Goal: Task Accomplishment & Management: Complete application form

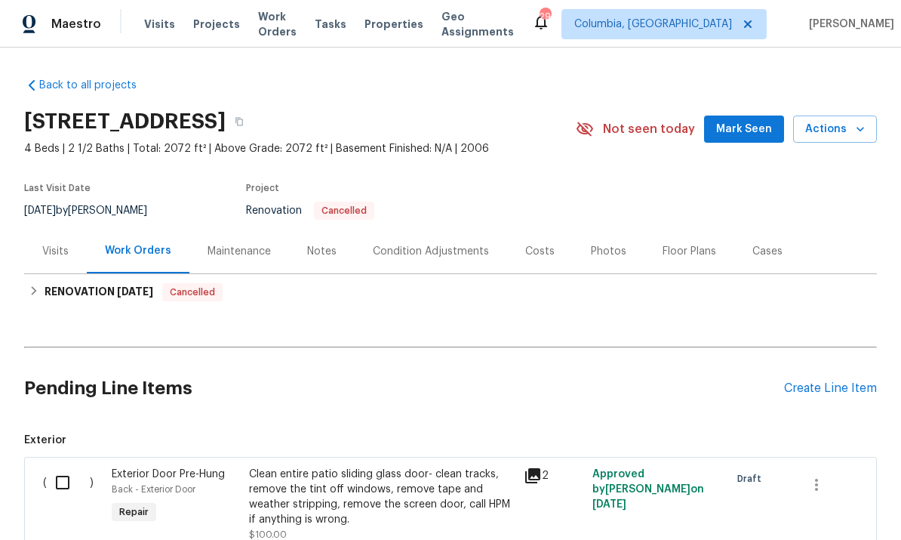
click at [801, 393] on div "Create Line Item" at bounding box center [830, 388] width 93 height 14
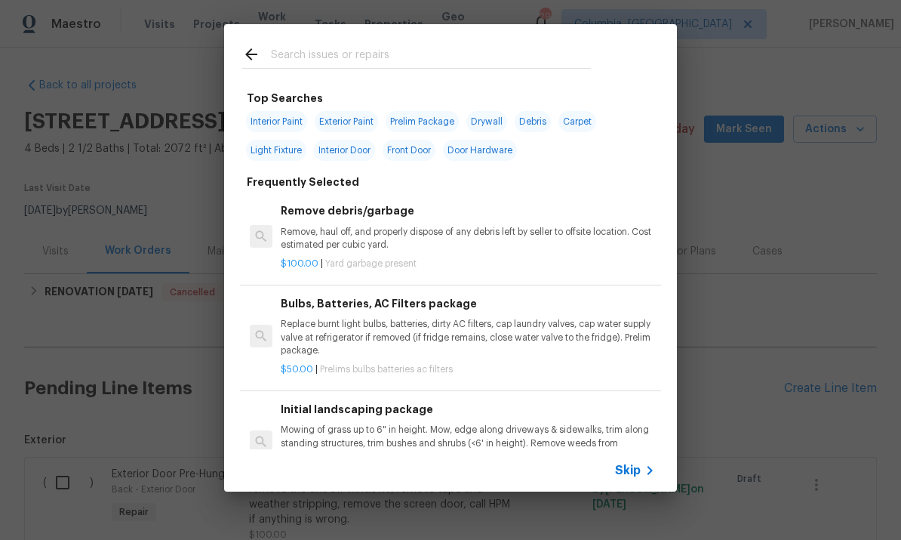
click at [359, 54] on input "text" at bounding box center [431, 56] width 320 height 23
type input "F"
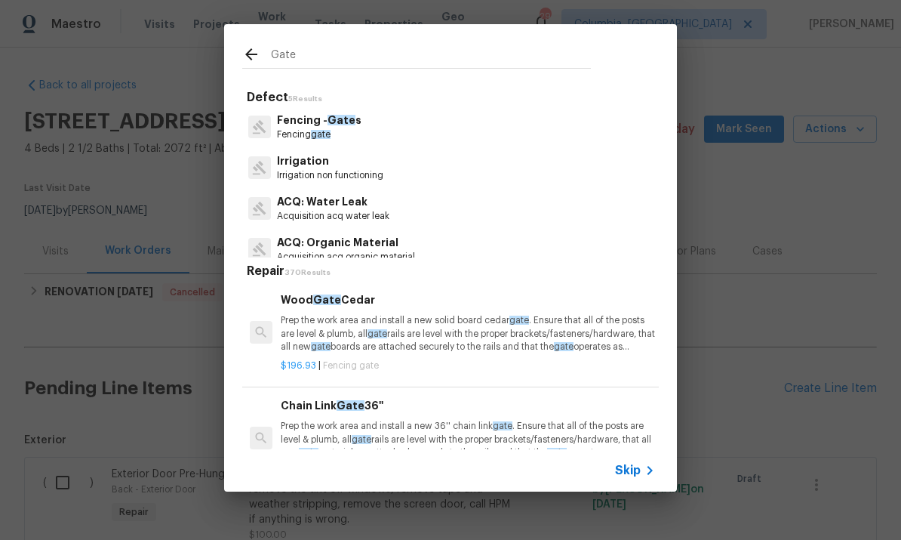
type input "Gate"
click at [408, 127] on div "Fencing - Gate s Fencing gate" at bounding box center [450, 126] width 417 height 41
click at [407, 127] on div "Fencing - Gate s Fencing gate" at bounding box center [450, 126] width 417 height 41
click at [352, 131] on p "Fencing gate" at bounding box center [319, 134] width 85 height 13
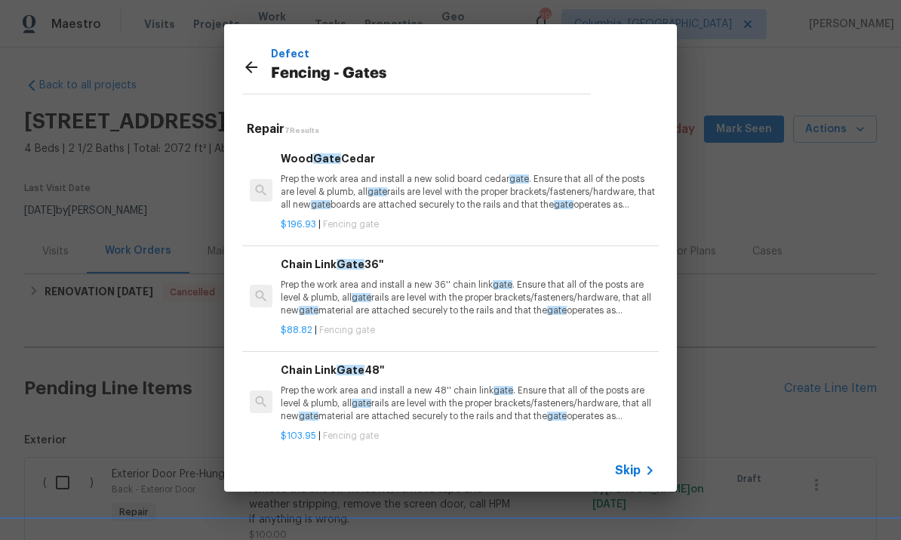
click at [474, 186] on p "Prep the work area and install a new solid board cedar gate . Ensure that all o…" at bounding box center [468, 192] width 374 height 38
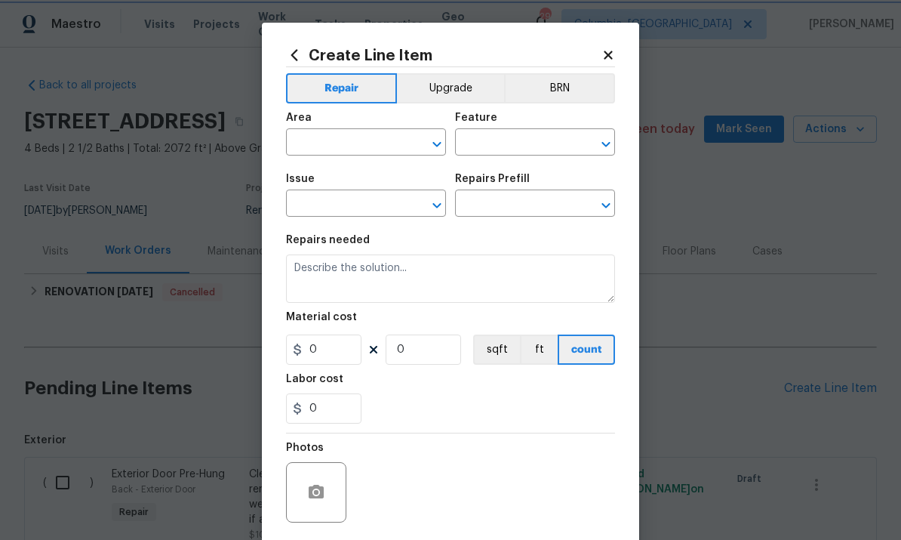
type input "Fencing - Gates"
type input "Wood Gate Cedar $196.93"
type textarea "Prep the work area and install a new solid board cedar gate. Ensure that all of…"
type input "196.93"
type input "1"
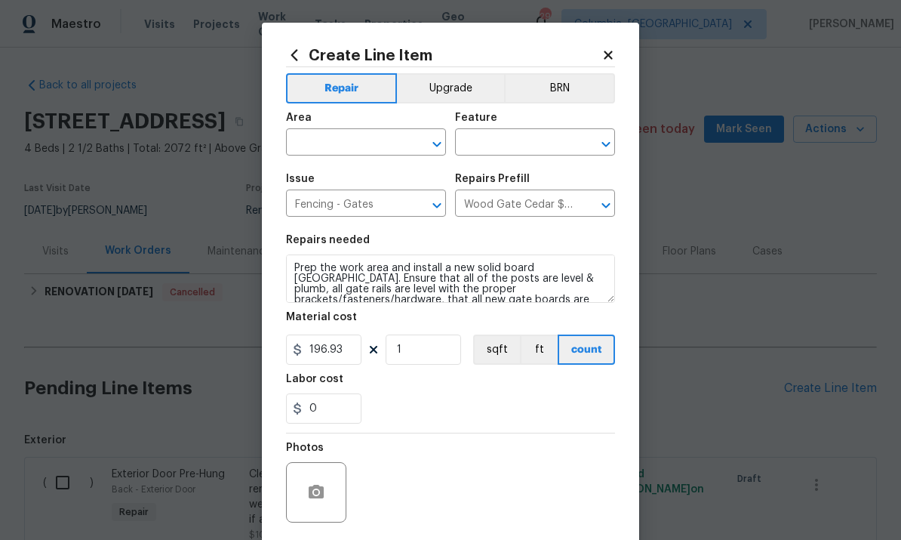
click at [355, 140] on input "text" at bounding box center [345, 143] width 118 height 23
click at [395, 204] on li "Exterior Overall" at bounding box center [366, 203] width 160 height 25
type input "Exterior Overall"
click at [540, 143] on input "text" at bounding box center [514, 143] width 118 height 23
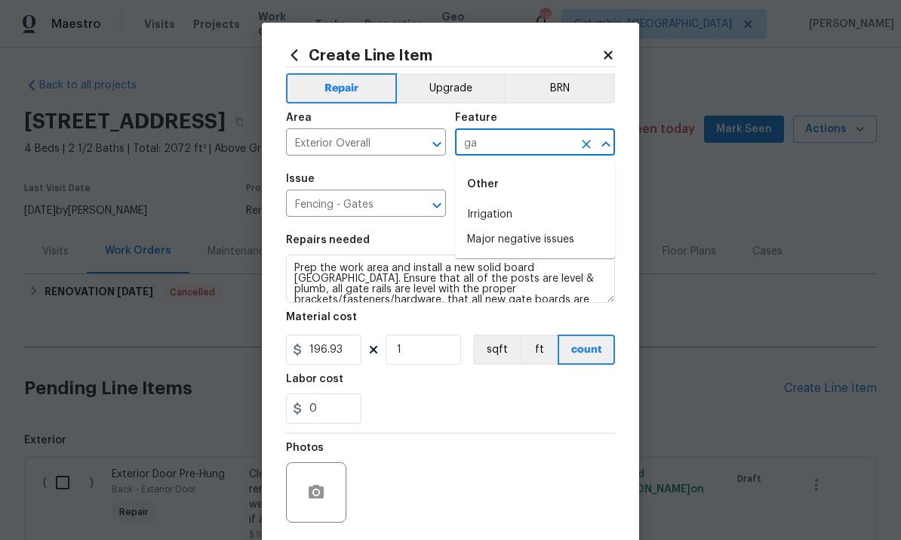
type input "g"
click at [500, 211] on li "Fence" at bounding box center [535, 214] width 160 height 25
type input "Fence"
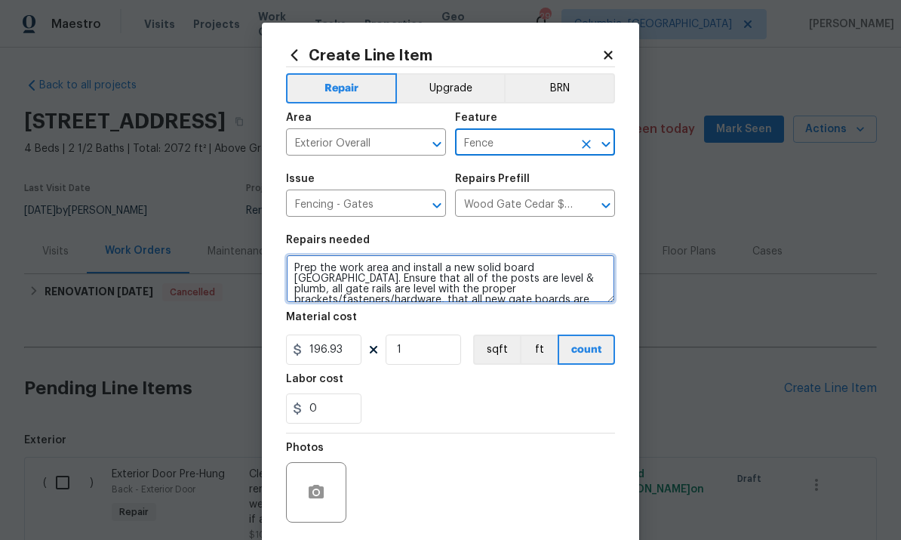
click at [423, 294] on textarea "Prep the work area and install a new solid board cedar gate. Ensure that all of…" at bounding box center [450, 278] width 329 height 48
click at [447, 292] on textarea "Prep the work area and install a new solid board cedar gate. Ensure that all of…" at bounding box center [450, 278] width 329 height 48
click at [446, 291] on textarea "Prep the work area and install a new solid board cedar gate. Ensure that all of…" at bounding box center [450, 278] width 329 height 48
click at [487, 285] on textarea "Prep the work area and install a new solid board cedar gate. Ensure that all of…" at bounding box center [450, 278] width 329 height 48
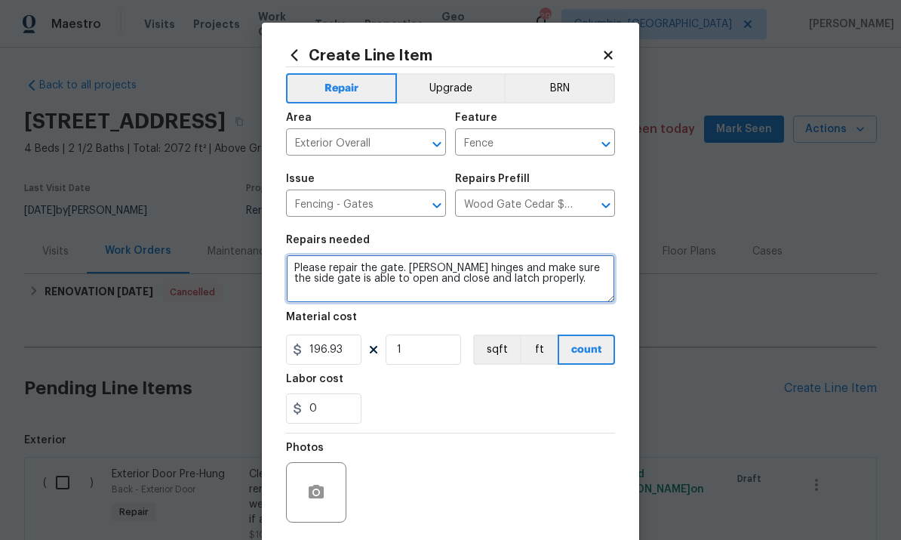
type textarea "Please repair the gate. [PERSON_NAME] hinges and make sure the side gate is abl…"
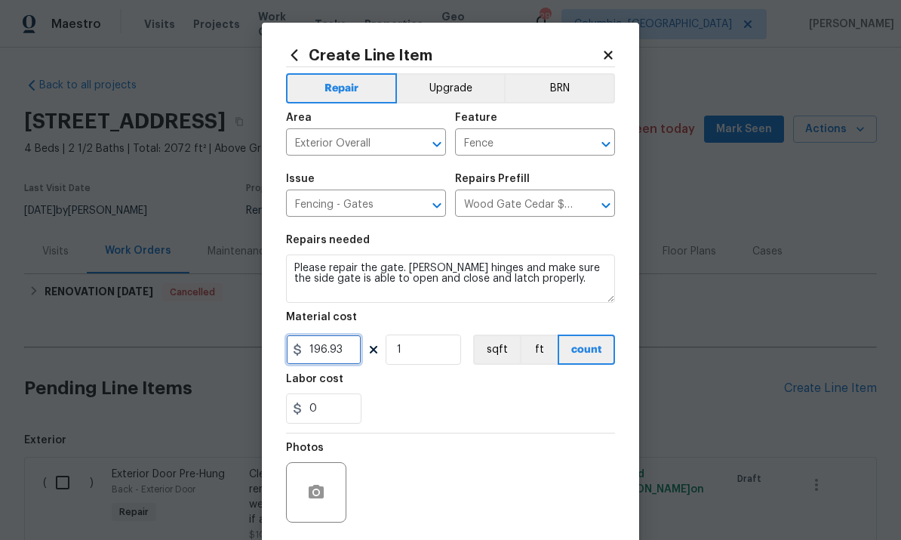
click at [322, 358] on input "196.93" at bounding box center [323, 349] width 75 height 30
click at [327, 357] on input "196.93" at bounding box center [323, 349] width 75 height 30
type input "150"
click at [580, 347] on button "count" at bounding box center [586, 349] width 57 height 30
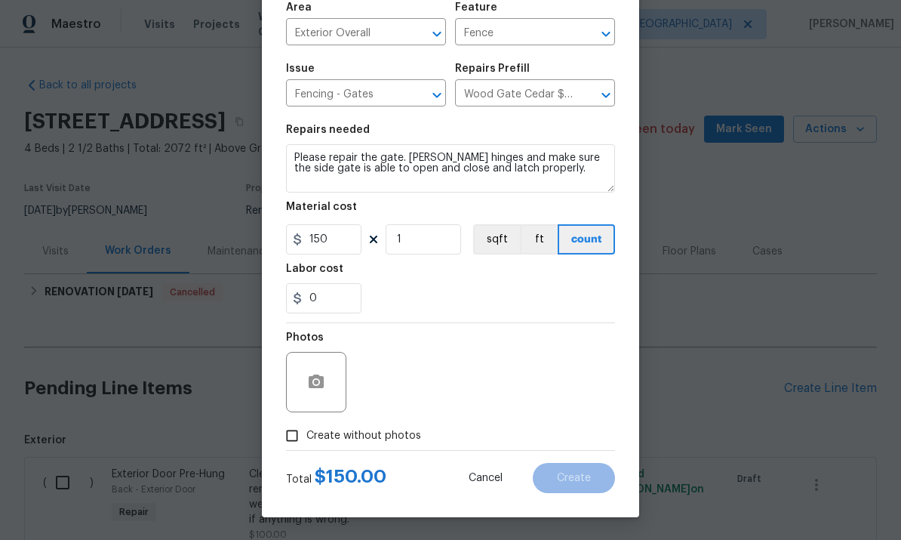
scroll to position [113, 0]
click at [295, 435] on input "Create without photos" at bounding box center [292, 435] width 29 height 29
click at [328, 384] on button "button" at bounding box center [316, 382] width 36 height 36
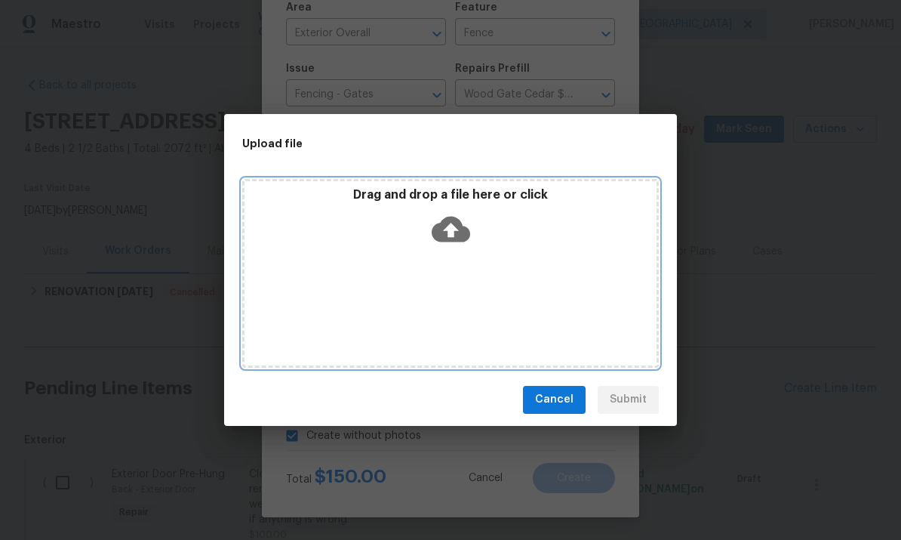
click at [454, 225] on icon at bounding box center [451, 229] width 38 height 26
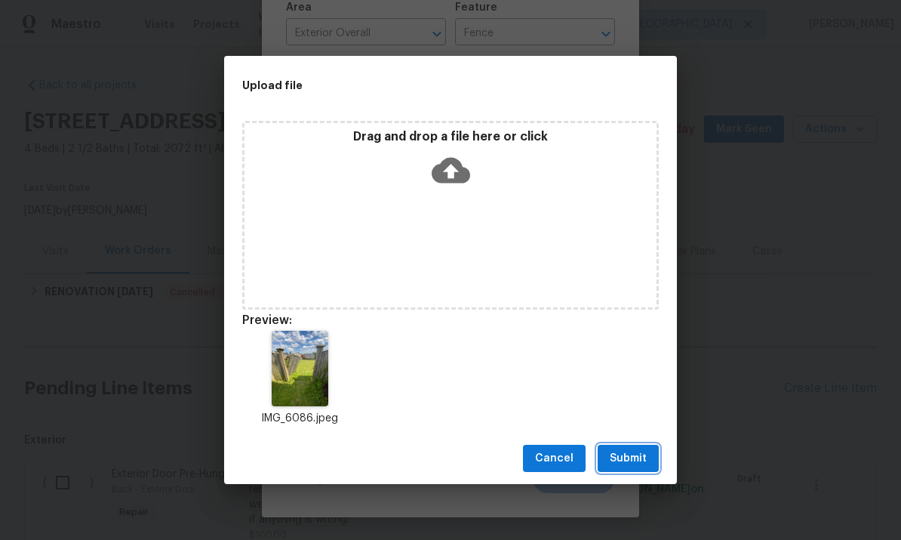
click at [625, 458] on span "Submit" at bounding box center [628, 458] width 37 height 19
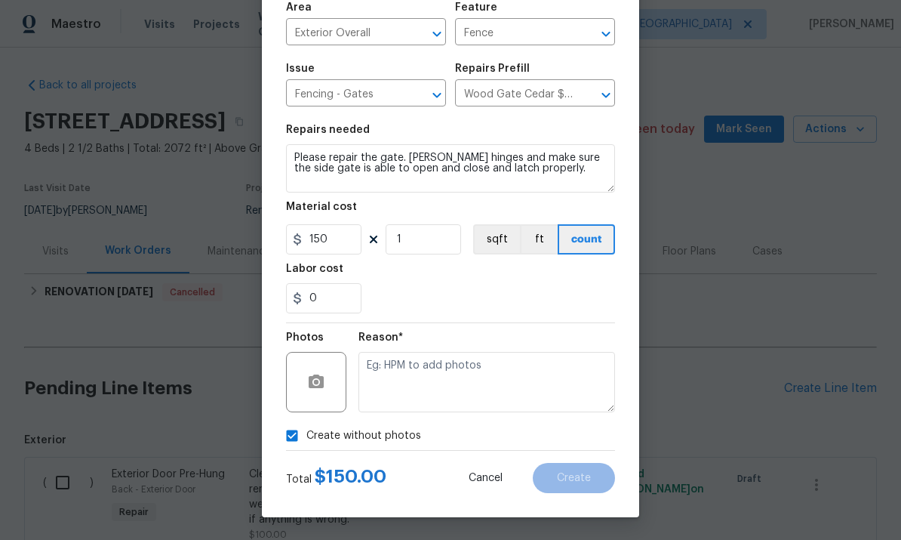
click at [293, 429] on input "Create without photos" at bounding box center [292, 435] width 29 height 29
checkbox input "false"
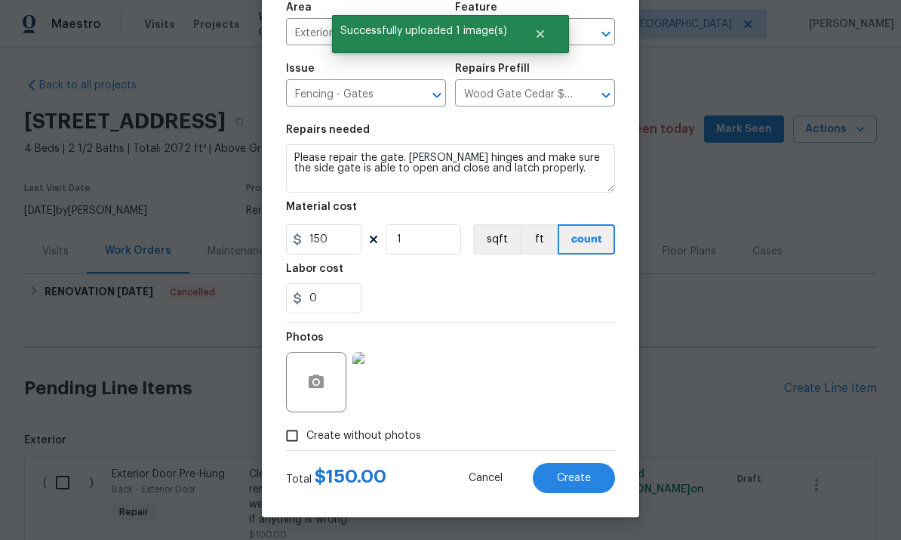
click at [592, 472] on button "Create" at bounding box center [574, 478] width 82 height 30
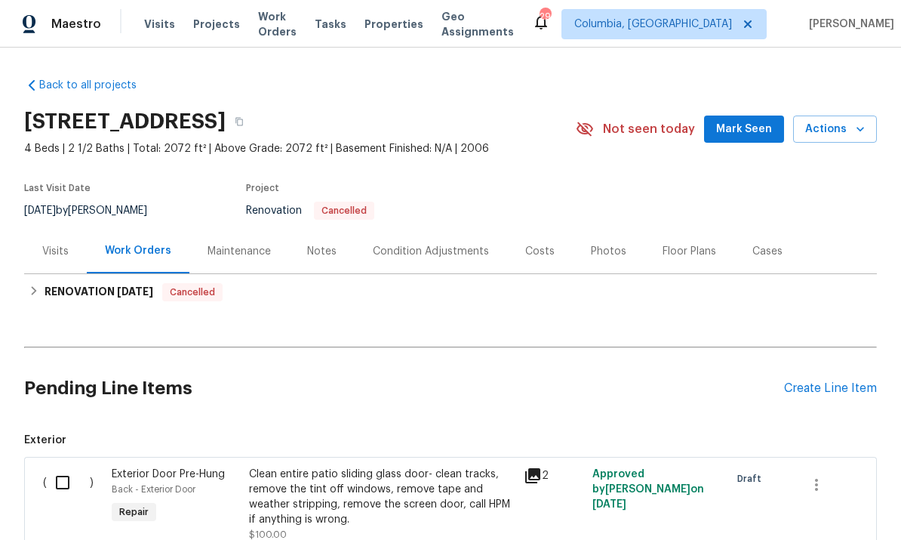
click at [822, 394] on div "Create Line Item" at bounding box center [830, 388] width 93 height 14
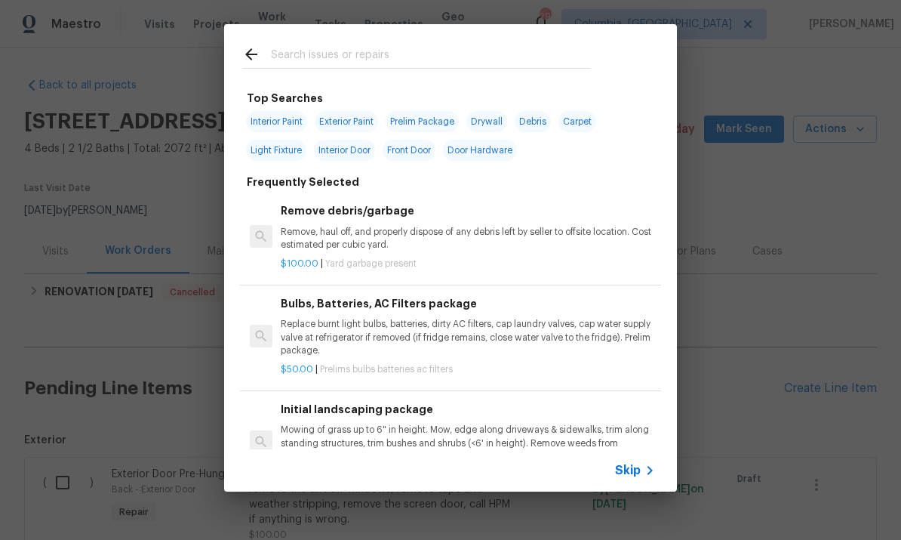
click at [344, 50] on input "text" at bounding box center [431, 56] width 320 height 23
type input "Hvac"
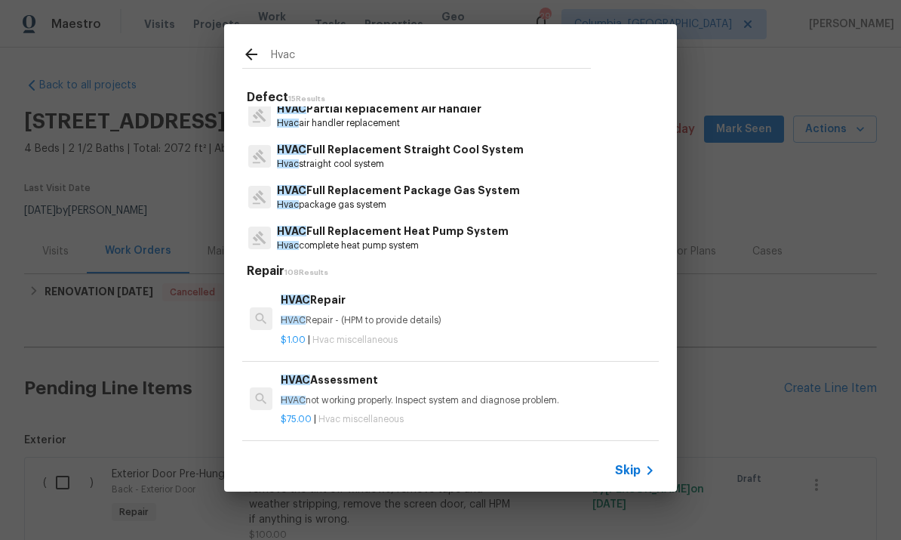
scroll to position [217, 0]
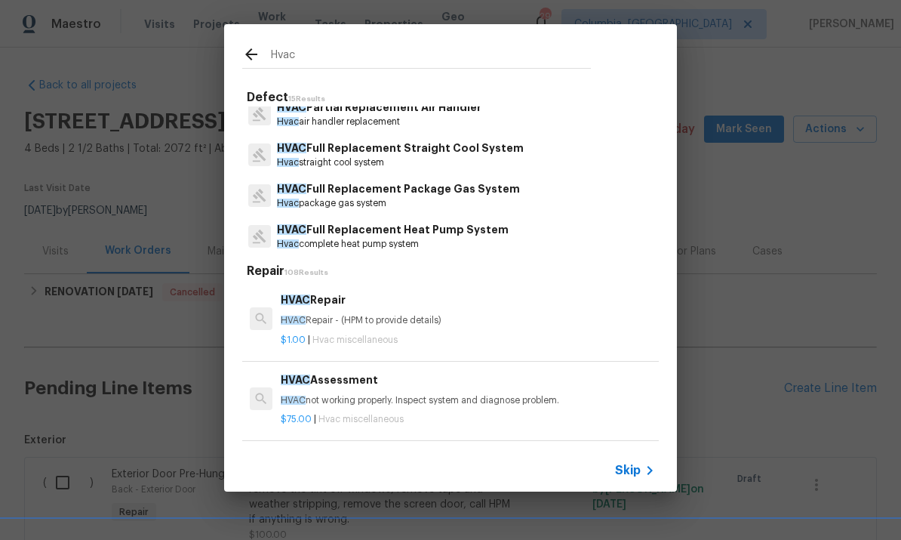
click at [385, 156] on p "Hvac straight cool system" at bounding box center [400, 162] width 247 height 13
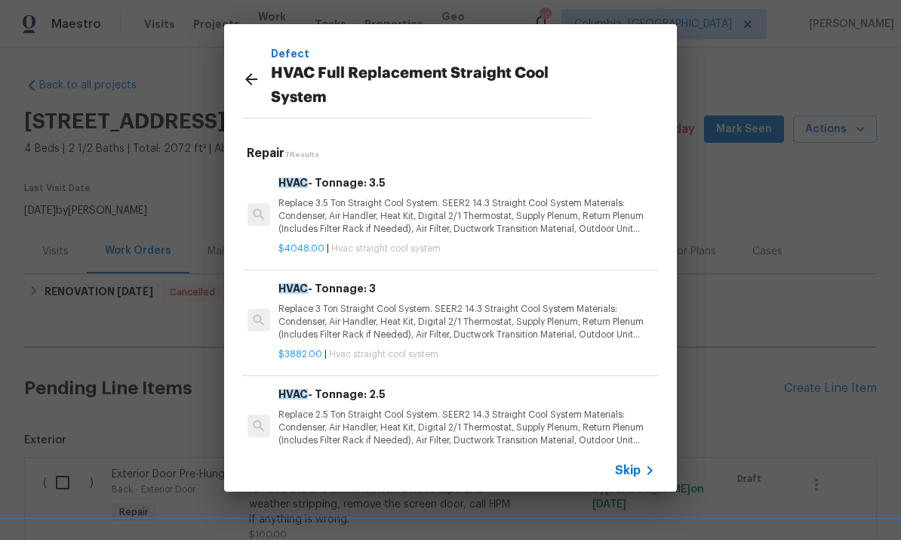
scroll to position [0, 2]
click at [254, 76] on icon at bounding box center [251, 79] width 18 height 18
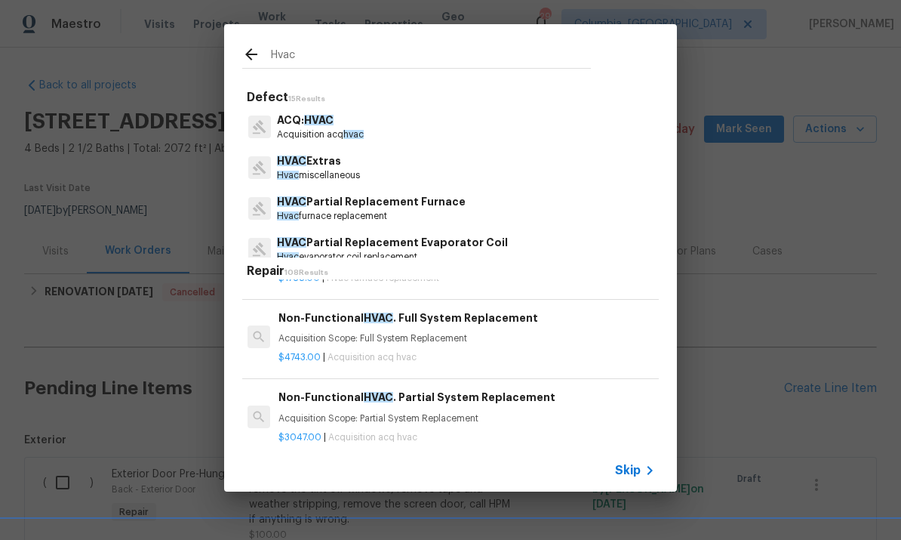
scroll to position [1120, 2]
click at [453, 333] on p "Acquisition Scope: Full System Replacement" at bounding box center [465, 339] width 374 height 13
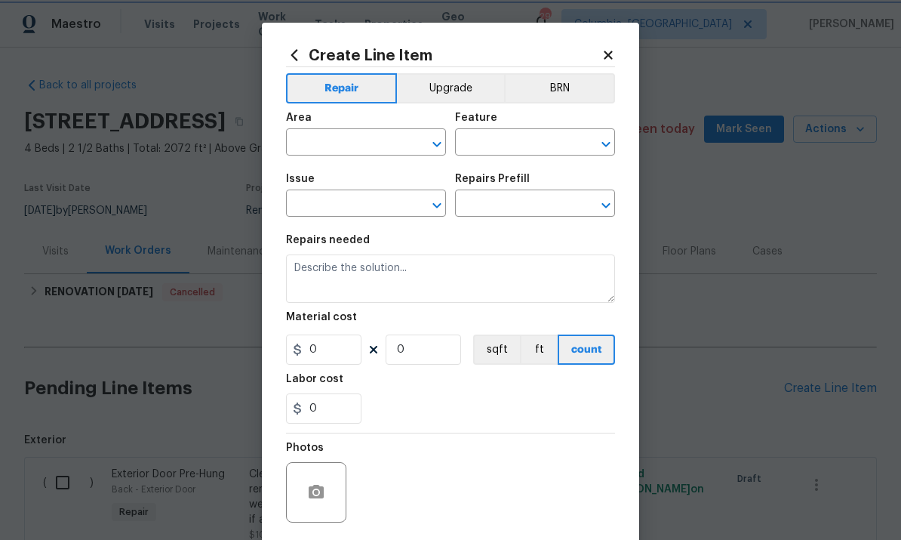
type input "Acquisition"
type input "ACQ: HVAC"
type input "Non-Functional HVAC. Full System Replacement $4,743.00"
type textarea "Acquisition Scope: Full System Replacement"
type input "4743"
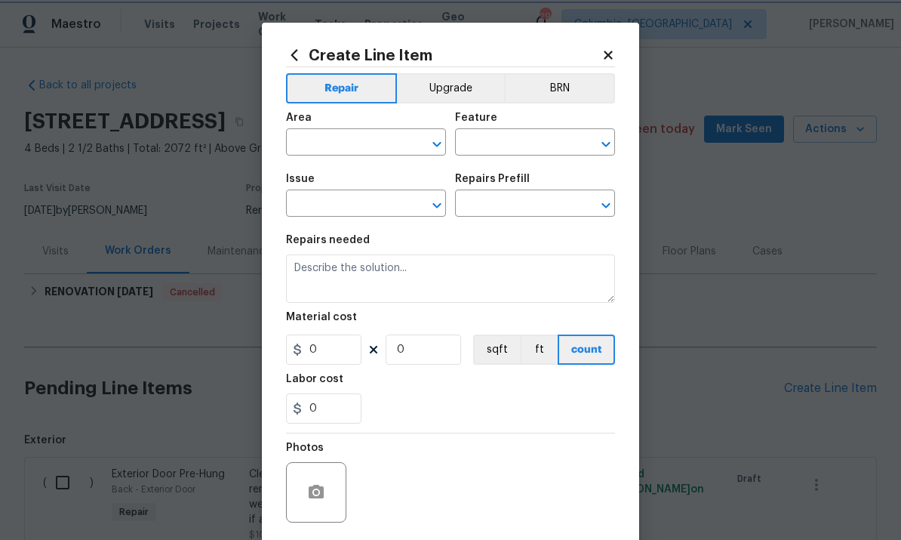
type input "1"
click at [423, 331] on div "Material cost" at bounding box center [450, 322] width 329 height 20
click at [368, 157] on span "Area ​" at bounding box center [366, 133] width 160 height 61
click at [360, 140] on input "text" at bounding box center [345, 143] width 118 height 23
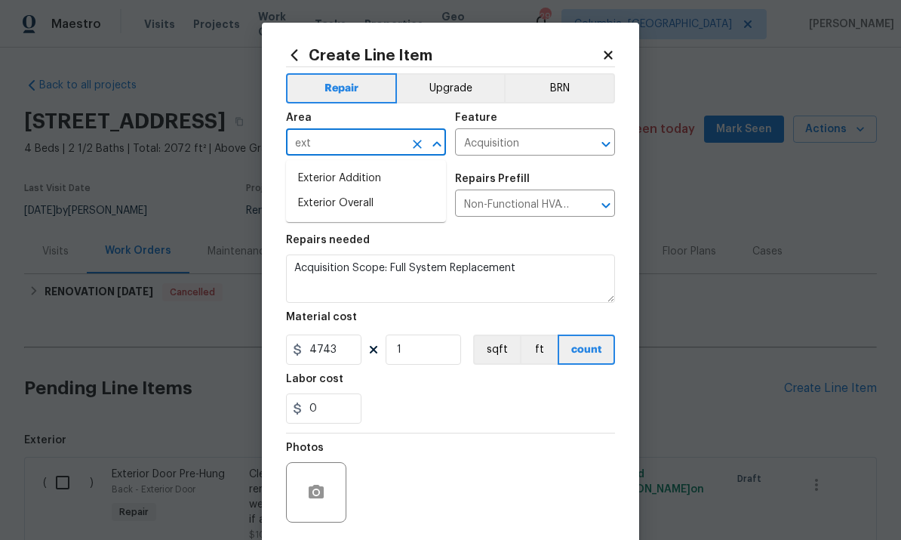
click at [379, 205] on li "Exterior Overall" at bounding box center [366, 203] width 160 height 25
type input "Exterior Overall"
click at [369, 197] on input "ACQ: HVAC" at bounding box center [345, 204] width 118 height 23
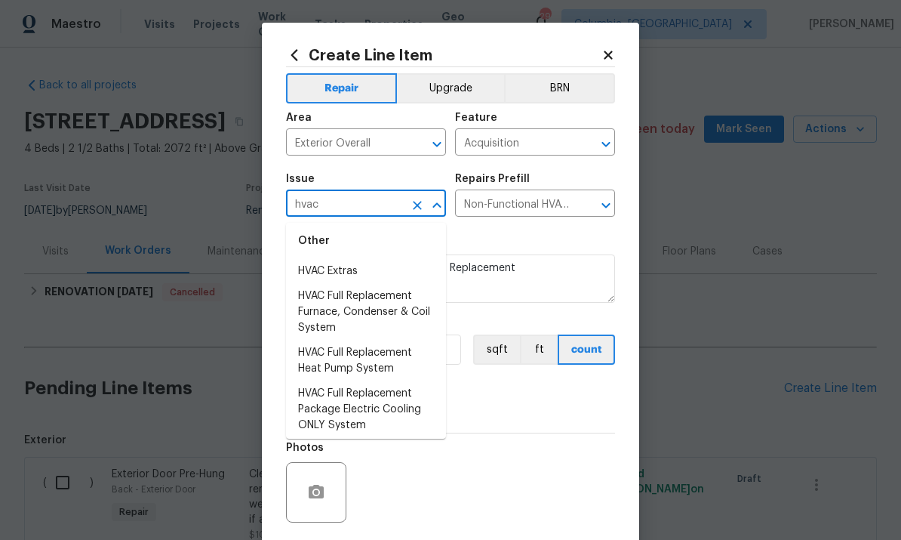
scroll to position [35, 0]
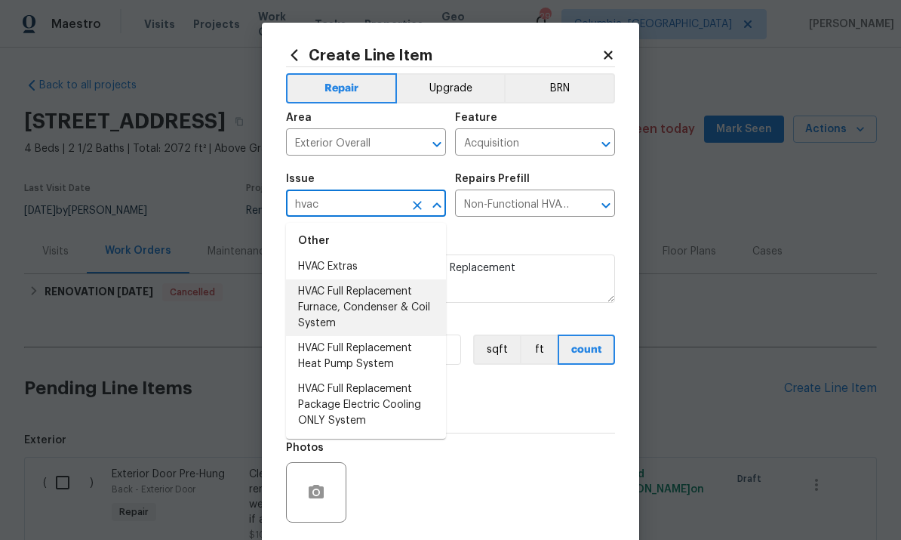
click at [400, 304] on li "HVAC Full Replacement Furnace, Condenser & Coil System" at bounding box center [366, 307] width 160 height 57
type input "HVAC Full Replacement Furnace, Condenser & Coil System"
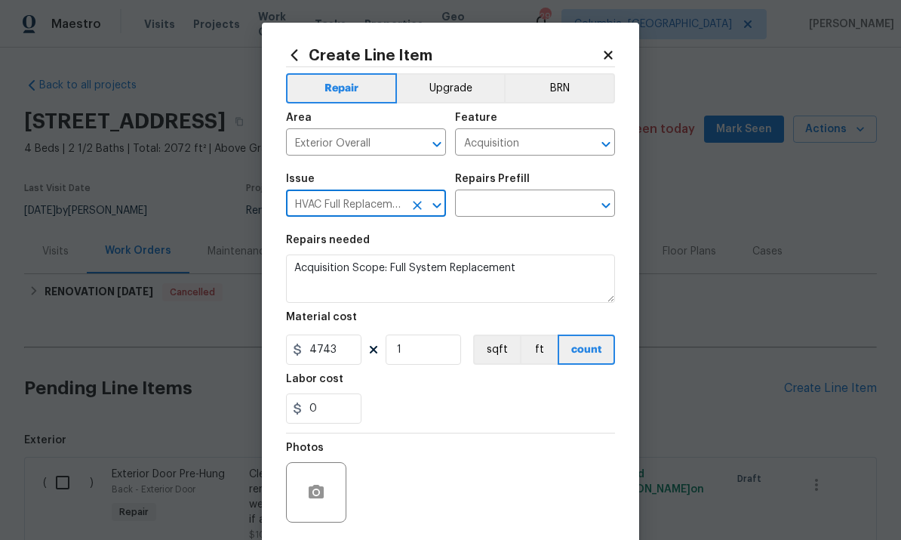
click at [549, 214] on input "text" at bounding box center [514, 204] width 118 height 23
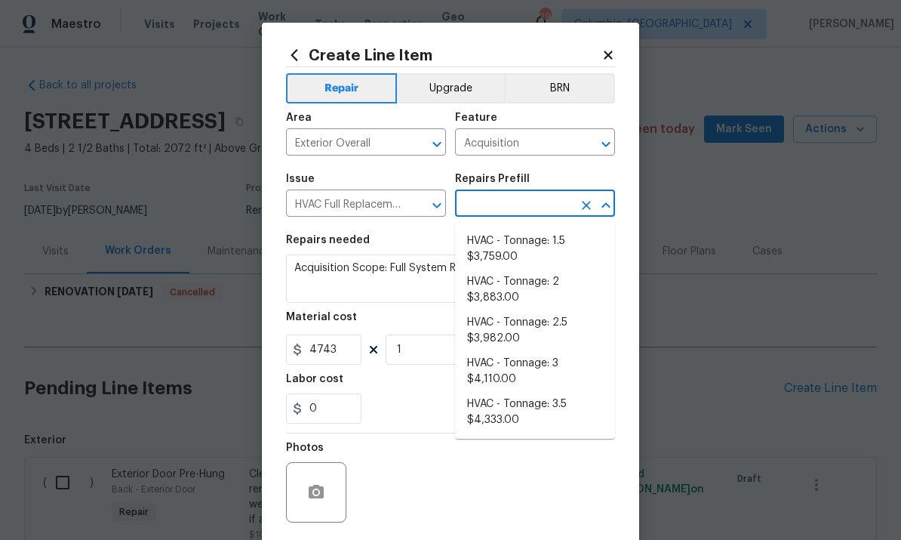
scroll to position [0, 0]
click at [417, 210] on icon "Clear" at bounding box center [417, 205] width 15 height 15
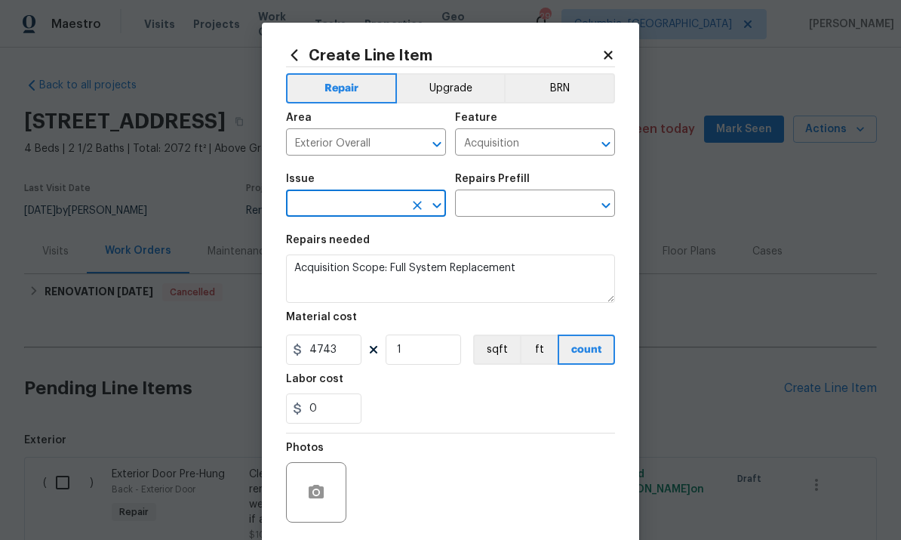
click at [354, 202] on input "text" at bounding box center [345, 204] width 118 height 23
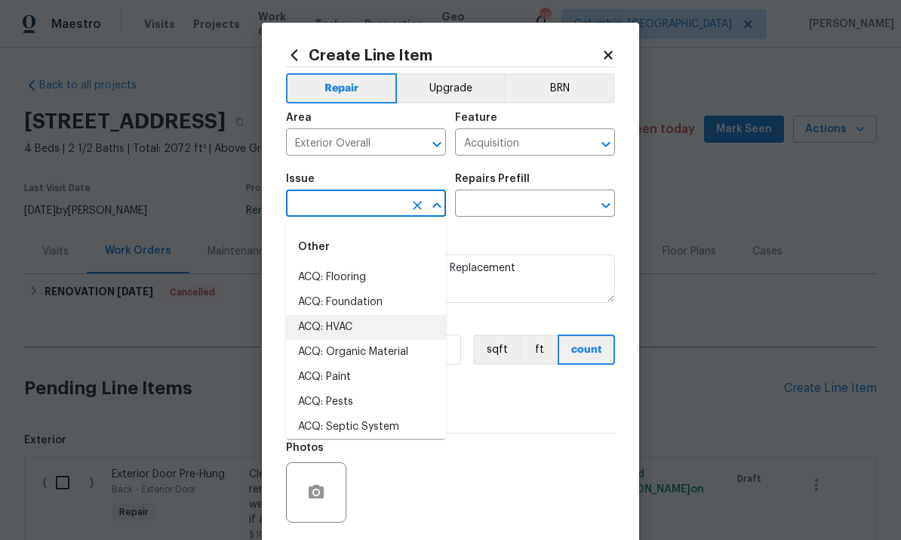
click at [509, 149] on input "Acquisition" at bounding box center [514, 143] width 118 height 23
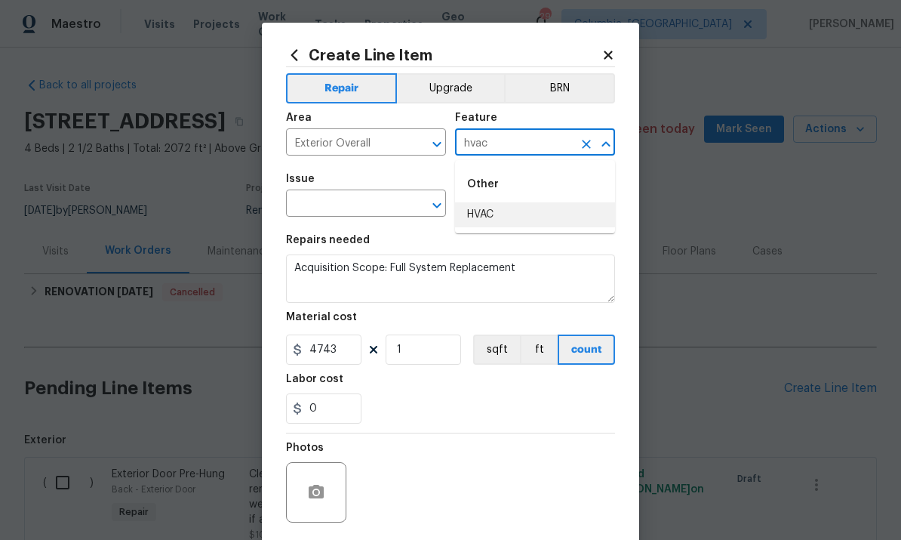
click at [508, 226] on li "HVAC" at bounding box center [535, 214] width 160 height 25
type input "HVAC"
click at [363, 205] on input "text" at bounding box center [345, 204] width 118 height 23
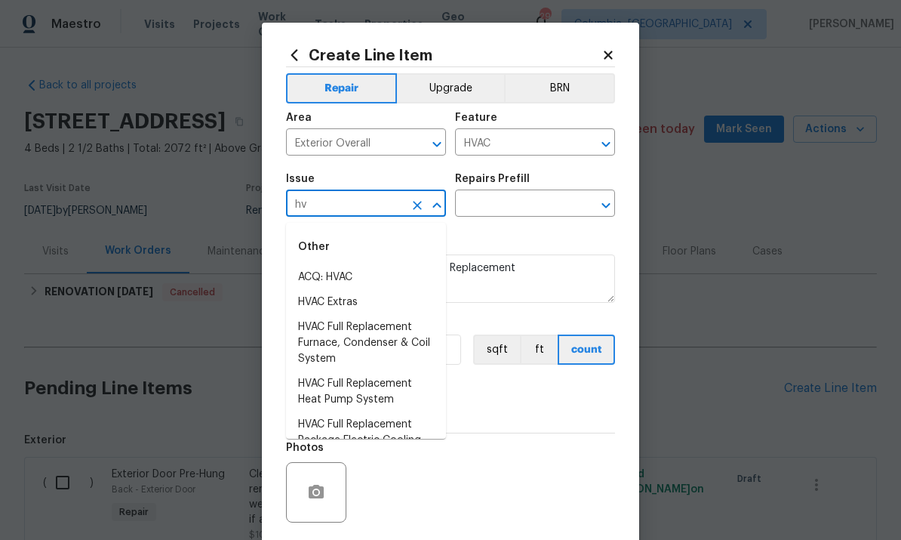
type input "h"
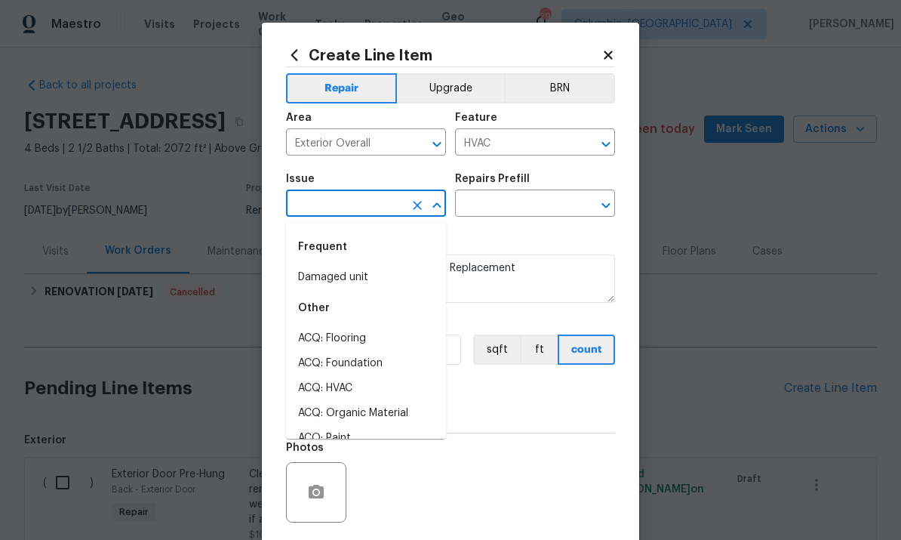
click at [375, 289] on li "Damaged unit" at bounding box center [366, 277] width 160 height 25
type input "Damaged unit"
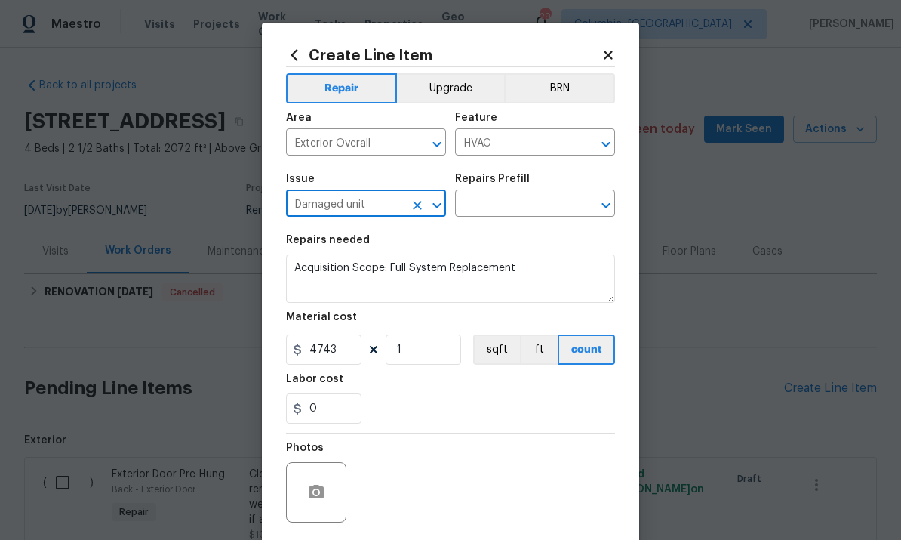
click at [531, 232] on section "Repairs needed Acquisition Scope: Full System Replacement Material cost 4743 1 …" at bounding box center [450, 329] width 329 height 207
click at [530, 231] on section "Repairs needed Acquisition Scope: Full System Replacement Material cost 4743 1 …" at bounding box center [450, 329] width 329 height 207
click at [522, 195] on input "text" at bounding box center [514, 204] width 118 height 23
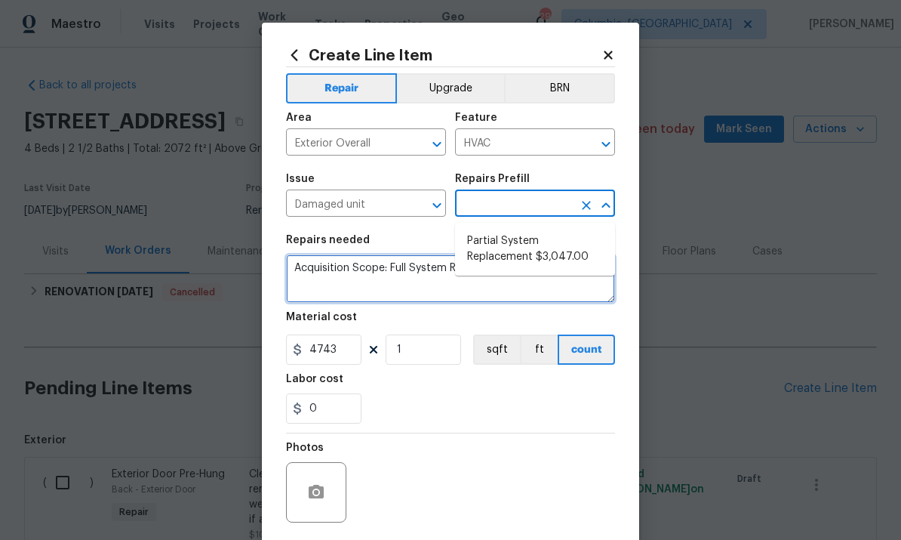
click at [369, 296] on textarea "Acquisition Scope: Full System Replacement" at bounding box center [450, 278] width 329 height 48
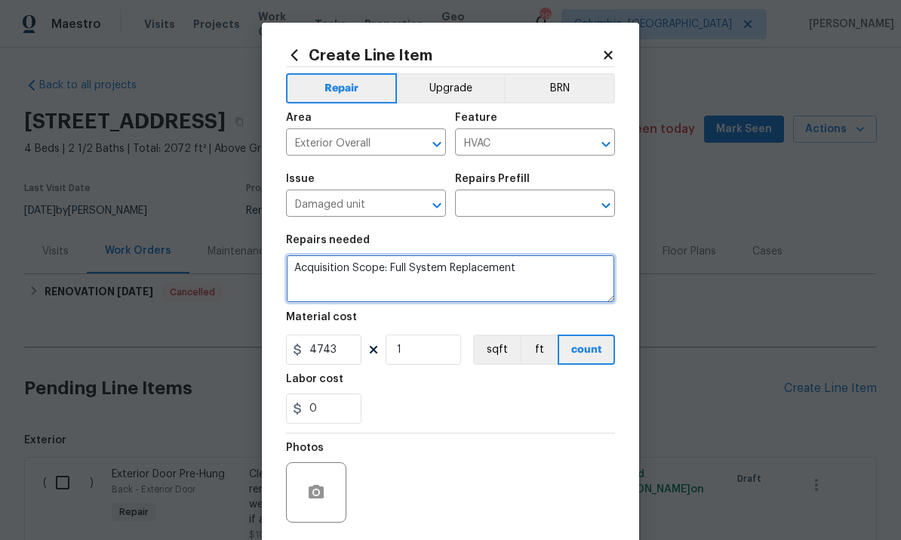
click at [368, 272] on textarea "Acquisition Scope: Full System Replacement" at bounding box center [450, 278] width 329 height 48
click at [387, 269] on textarea "Acquisition Scope: Full System Replacement" at bounding box center [450, 278] width 329 height 48
type textarea "Full system replacement."
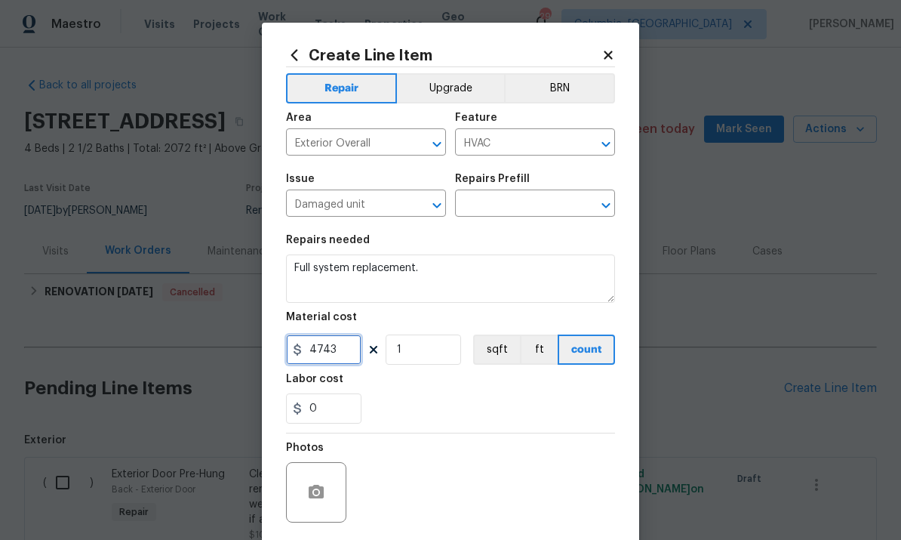
click at [322, 364] on input "4743" at bounding box center [323, 349] width 75 height 30
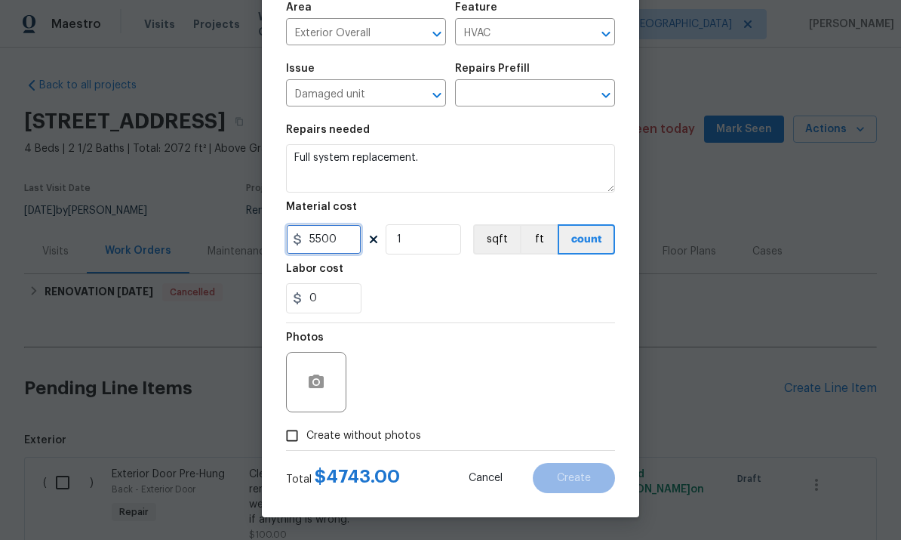
type input "5500"
click at [327, 379] on button "button" at bounding box center [316, 382] width 36 height 36
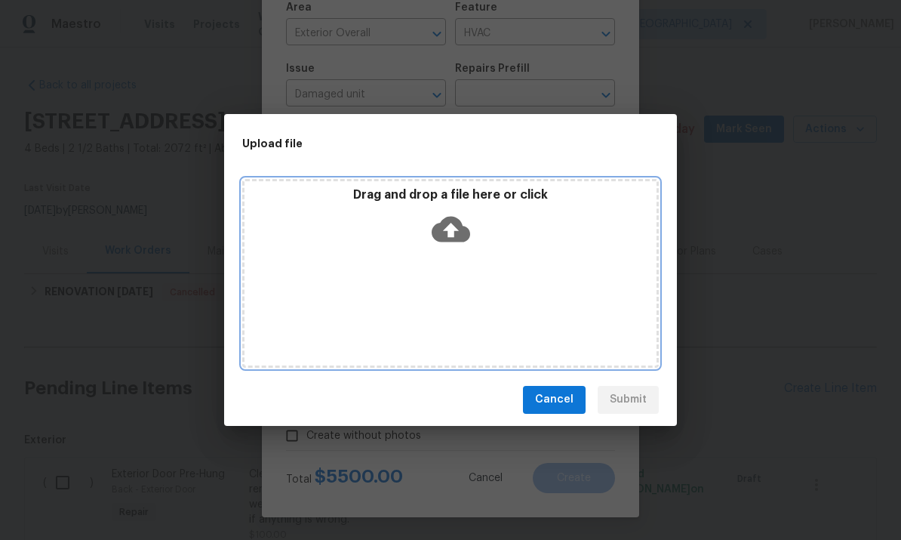
click at [453, 248] on icon at bounding box center [451, 229] width 38 height 38
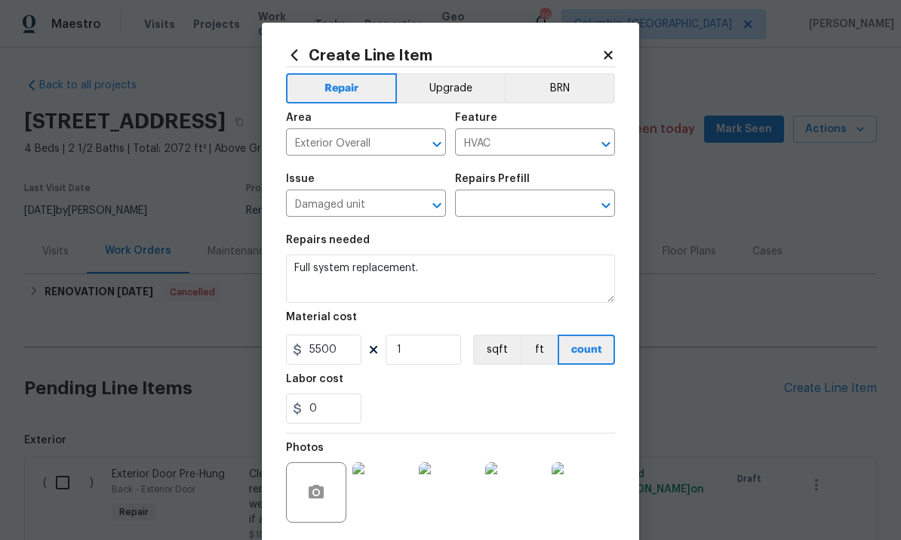
scroll to position [113, 0]
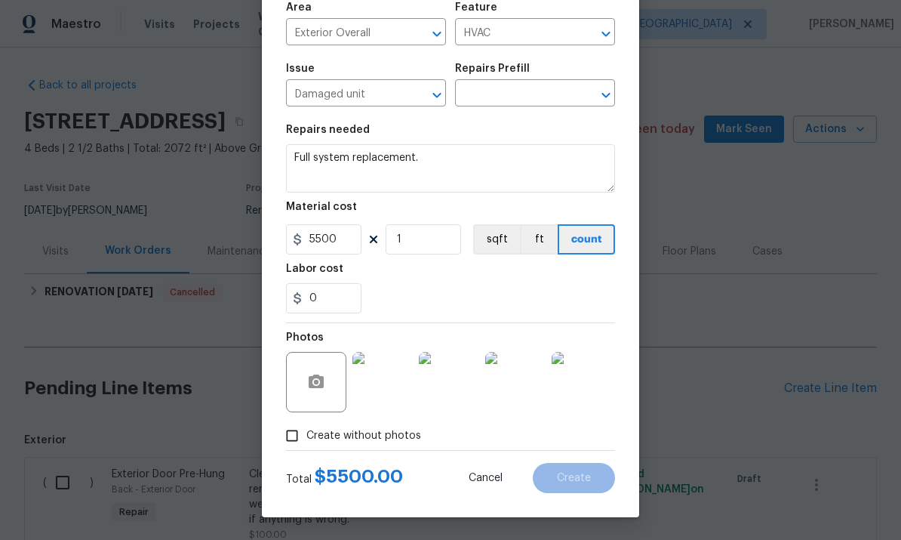
click at [540, 100] on input "text" at bounding box center [514, 94] width 118 height 23
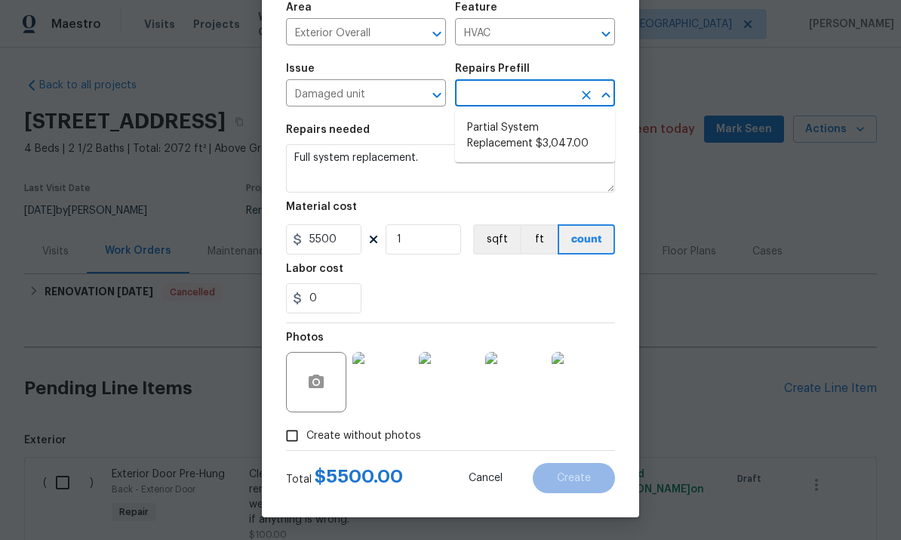
click at [432, 121] on section "Repairs needed Full system replacement. Material cost 5500 1 sqft ft count Labo…" at bounding box center [450, 218] width 329 height 207
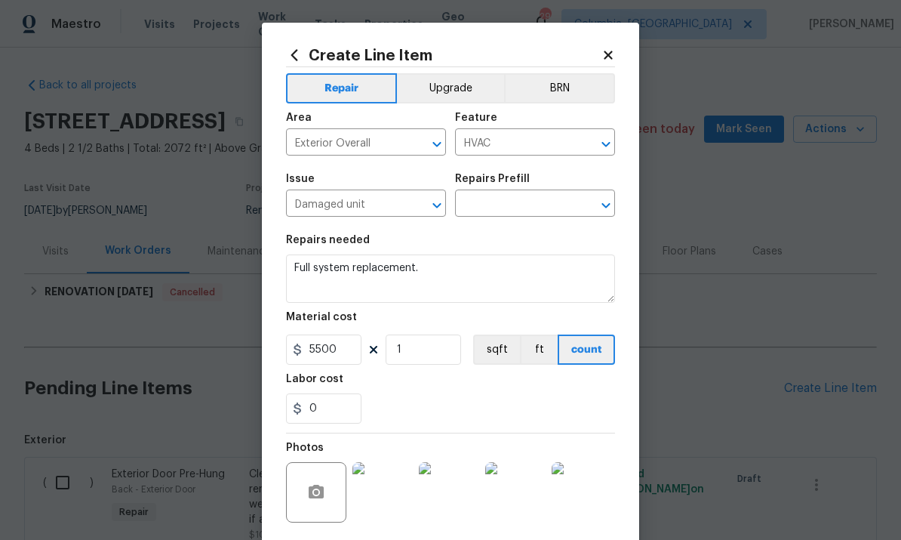
scroll to position [0, 0]
click at [522, 214] on input "text" at bounding box center [514, 204] width 118 height 23
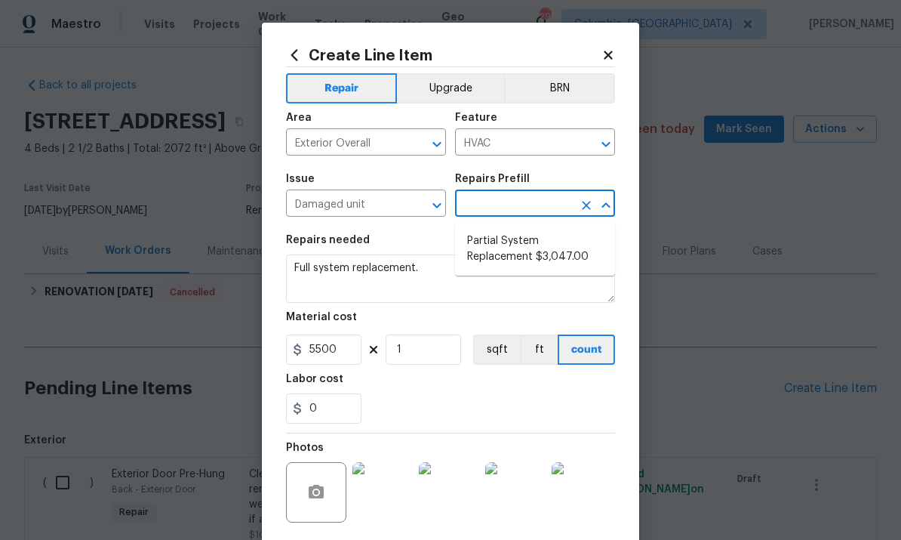
click at [435, 229] on section "Repairs needed Full system replacement. Material cost 5500 1 sqft ft count Labo…" at bounding box center [450, 329] width 329 height 207
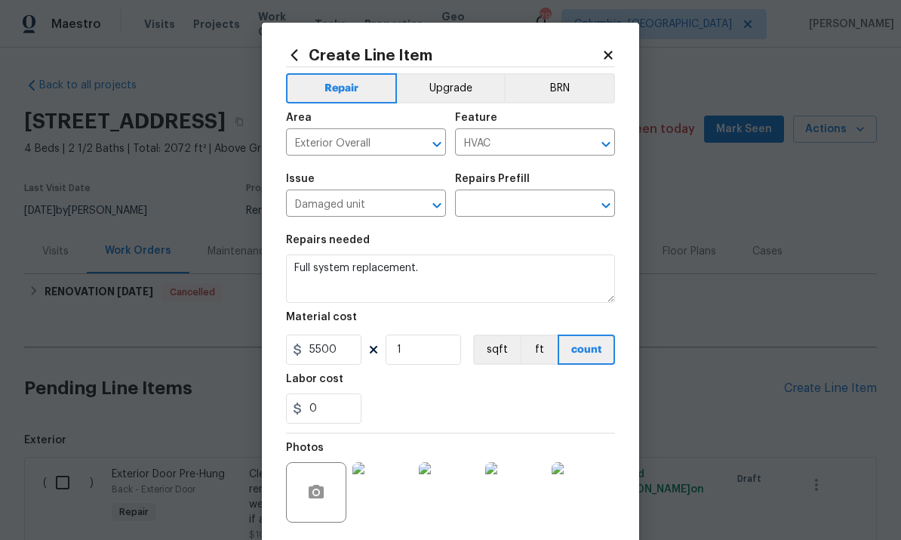
click at [536, 211] on input "text" at bounding box center [514, 204] width 118 height 23
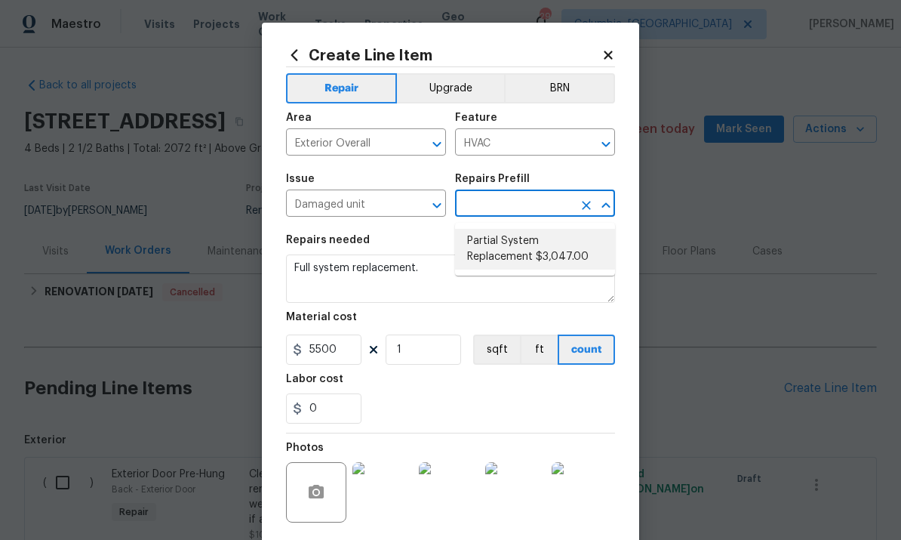
click at [545, 252] on li "Partial System Replacement $3,047.00" at bounding box center [535, 249] width 160 height 41
type input "Partial System Replacement $3,047.00"
type input "3047"
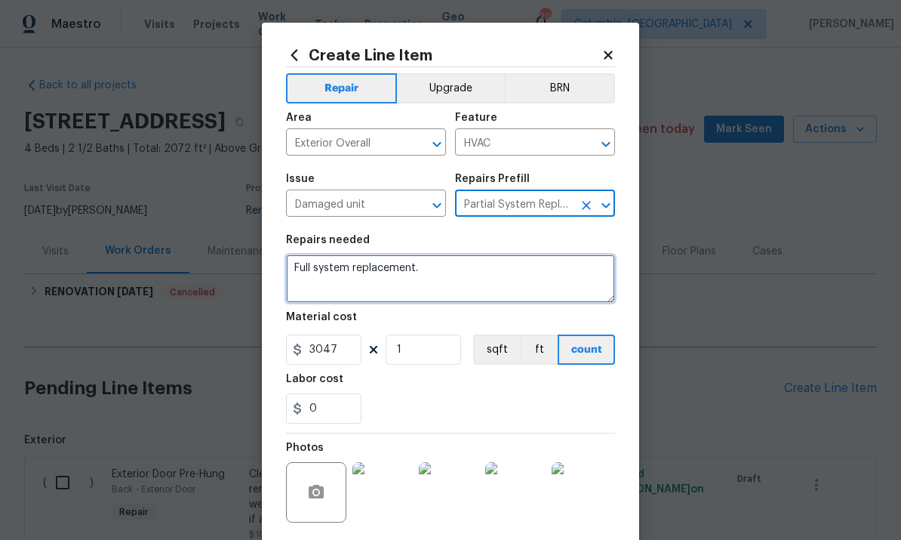
click at [366, 275] on textarea "Acquisition Scope: Non-Functional HVAC. Partial System Replacement" at bounding box center [450, 278] width 329 height 48
click at [365, 275] on textarea "Acquisition Scope: Non-Functional HVAC. Partial System Replacement" at bounding box center [450, 278] width 329 height 48
click at [387, 281] on textarea "Acquisition Scope: Non-Functional HVAC. Partial System Replacement" at bounding box center [450, 278] width 329 height 48
click at [386, 281] on textarea "Acquisition Scope: Non-Functional HVAC. Partial System Replacement" at bounding box center [450, 278] width 329 height 48
click at [392, 283] on textarea "Acquisition Scope: Non-Functional HVAC. Partial System Replacement" at bounding box center [450, 278] width 329 height 48
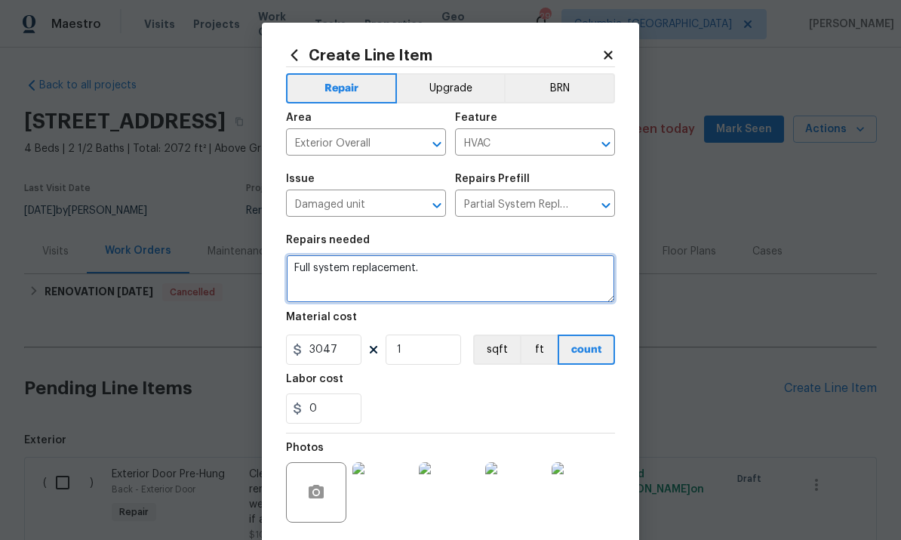
click at [392, 282] on textarea "Acquisition Scope: Non-Functional HVAC. Partial System Replacement" at bounding box center [450, 278] width 329 height 48
type textarea "Full system replacement."
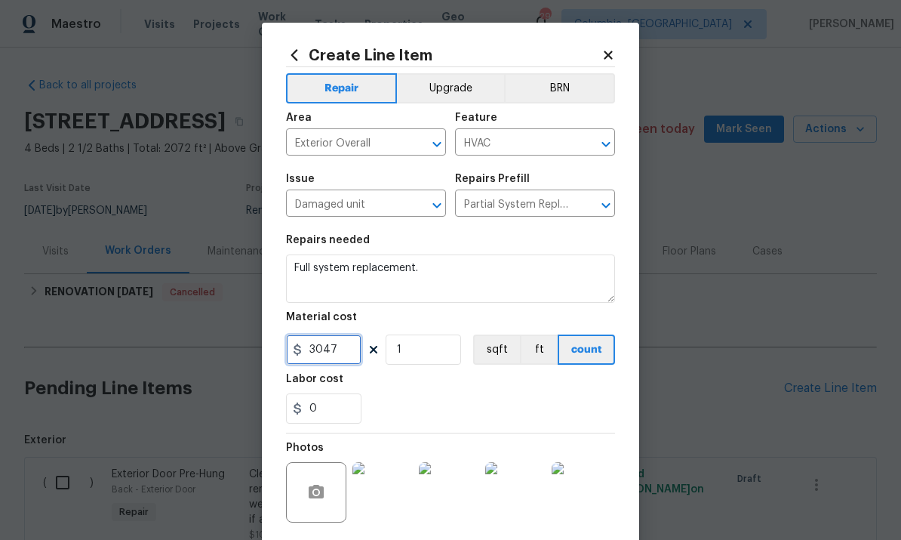
click at [338, 347] on input "3047" at bounding box center [323, 349] width 75 height 30
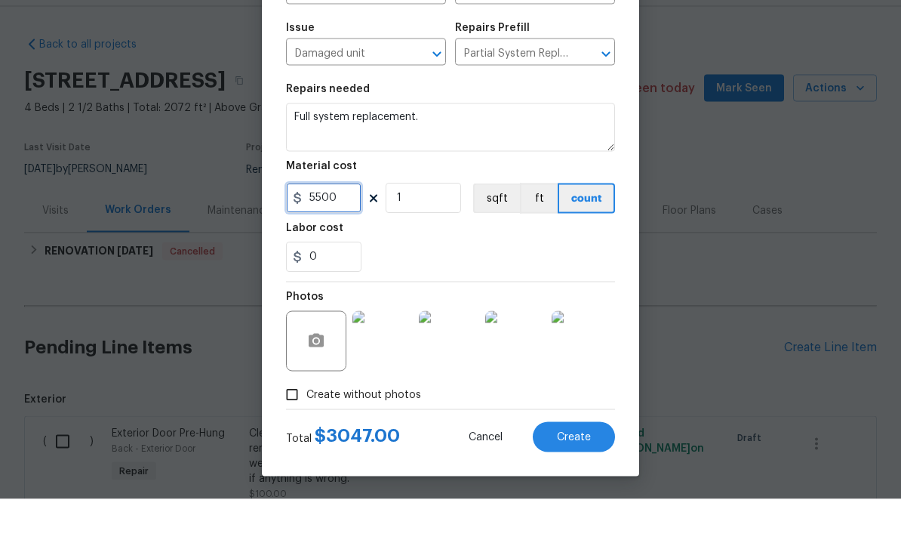
scroll to position [29, 0]
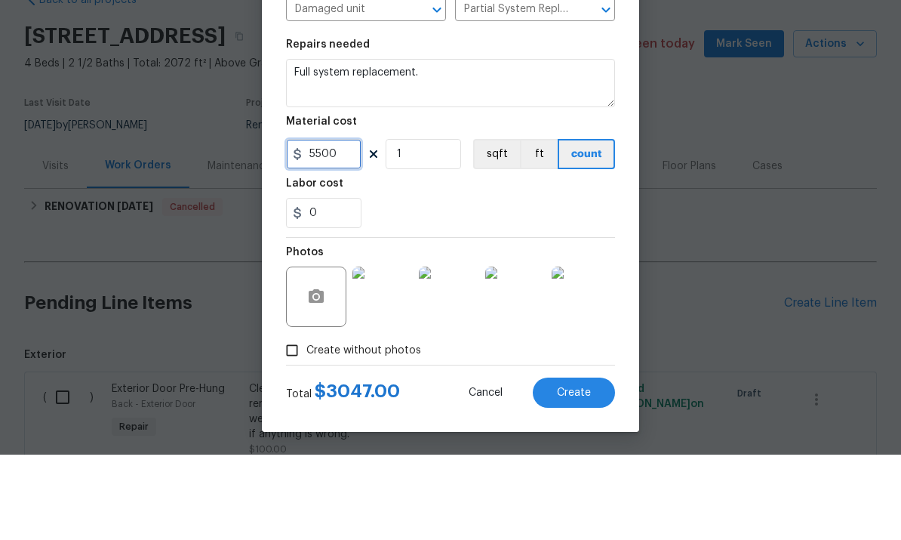
type input "5500"
click at [572, 463] on button "Create" at bounding box center [574, 478] width 82 height 30
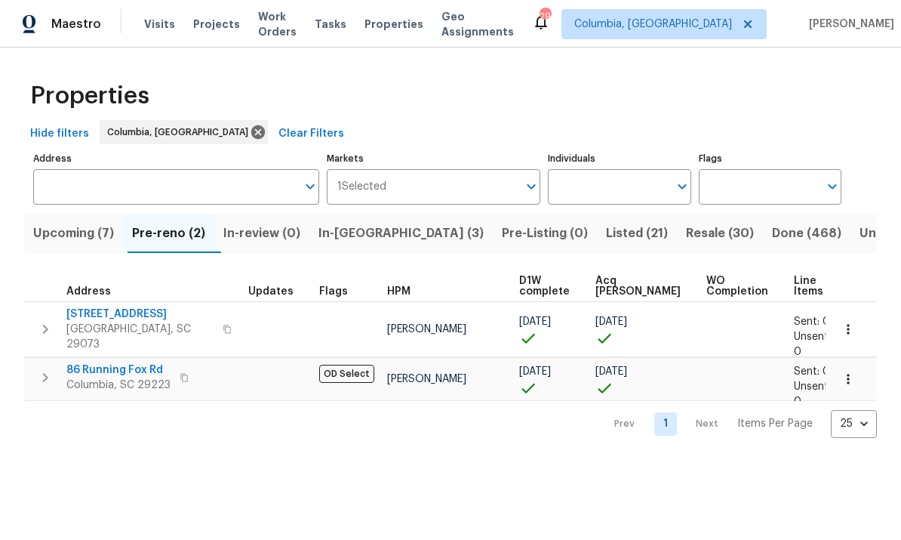
click at [225, 450] on div "Properties Hide filters [GEOGRAPHIC_DATA], [GEOGRAPHIC_DATA] Clear Filters Addr…" at bounding box center [450, 255] width 901 height 414
click at [369, 242] on span "In-reno (3)" at bounding box center [400, 233] width 165 height 21
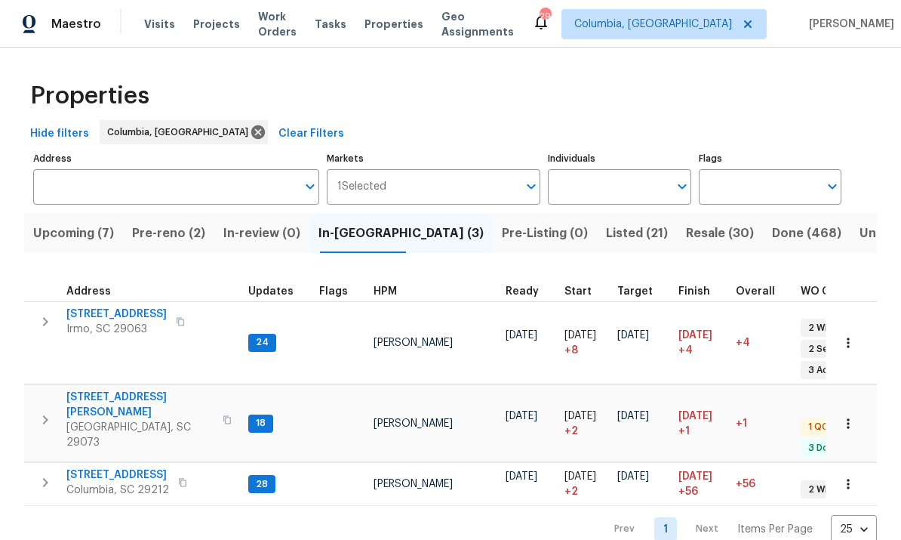
click at [107, 326] on span "Irmo, SC 29063" at bounding box center [116, 329] width 100 height 15
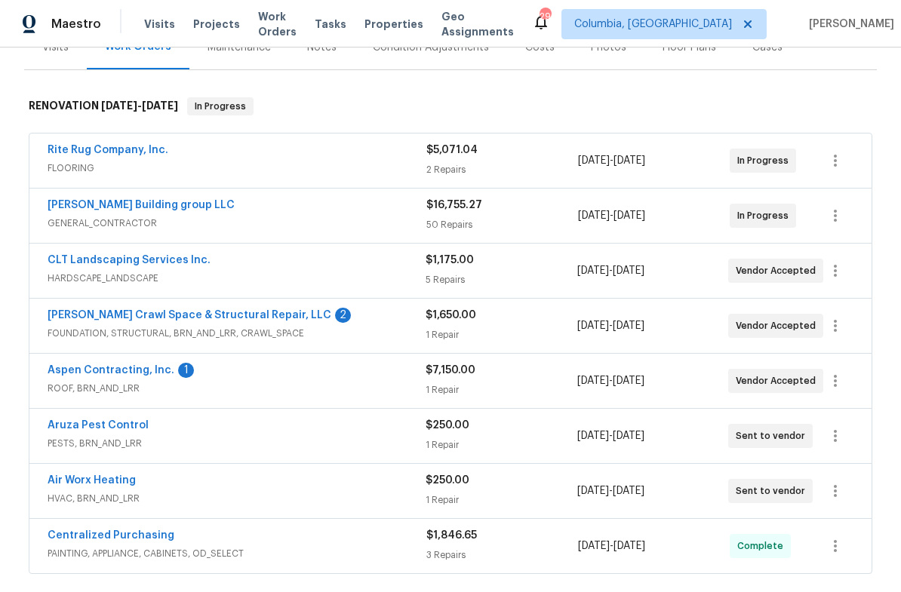
scroll to position [245, 0]
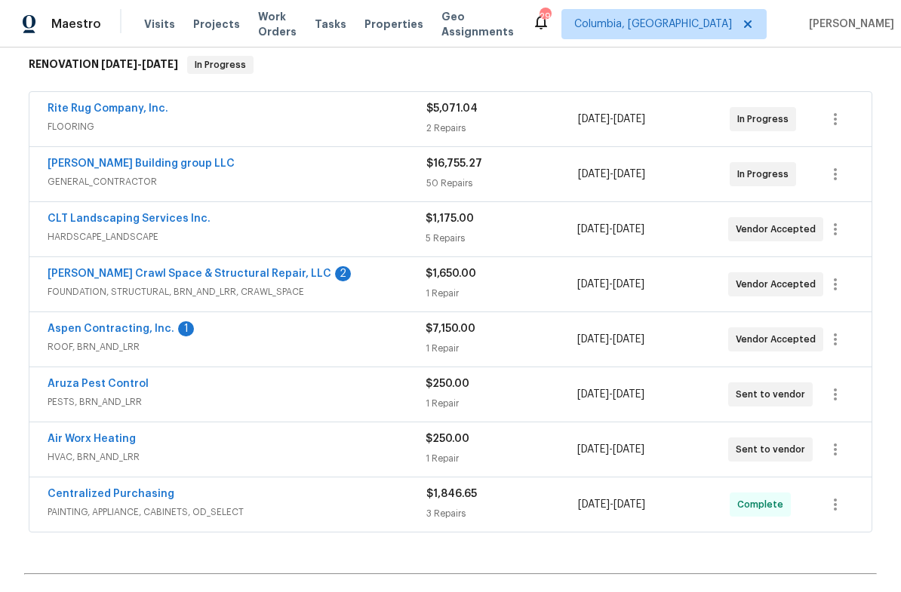
click at [232, 278] on link "Falcone Crawl Space & Structural Repair, LLC" at bounding box center [190, 274] width 284 height 11
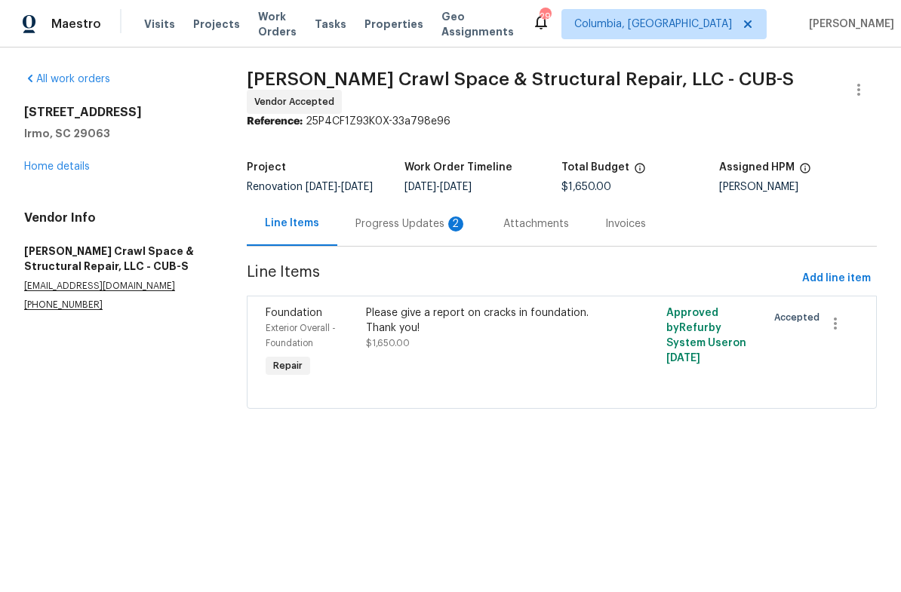
click at [386, 226] on div "Progress Updates 2" at bounding box center [411, 224] width 112 height 15
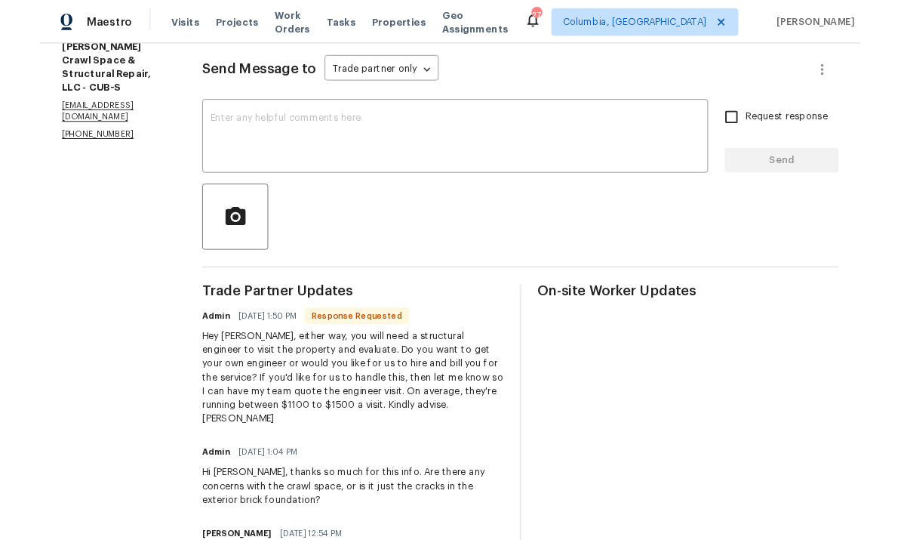
scroll to position [202, 0]
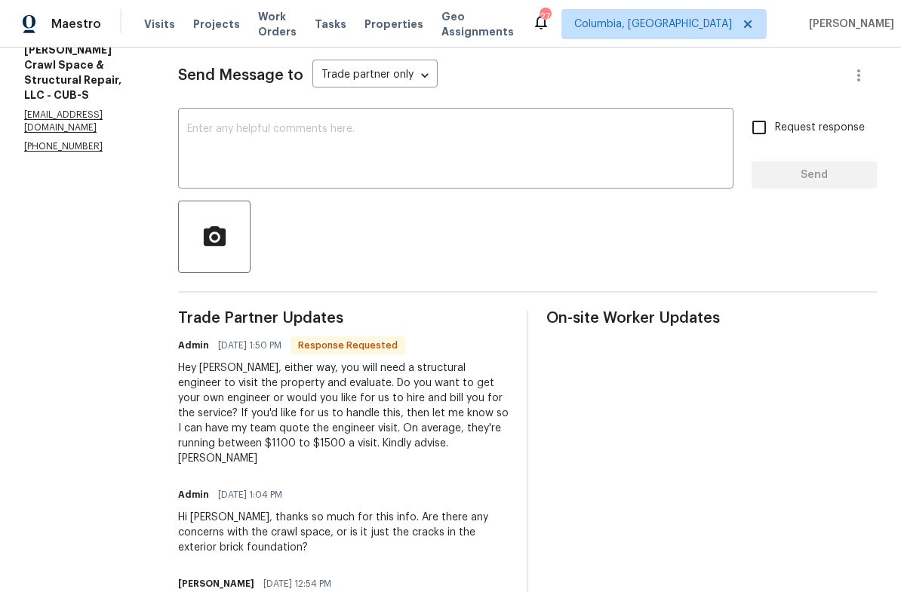
click at [425, 174] on textarea at bounding box center [455, 150] width 537 height 53
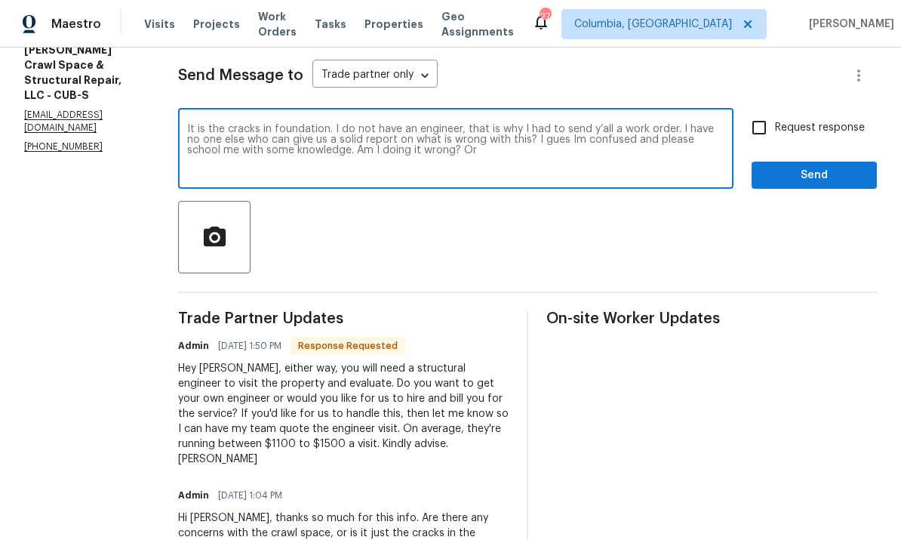
click at [572, 146] on textarea "It is the cracks in foundation. I do not have an engineer, that is why I had to…" at bounding box center [455, 150] width 537 height 53
click at [572, 155] on textarea "It is the cracks in foundation. I do not have an engineer, that is why I had to…" at bounding box center [455, 150] width 537 height 53
click at [574, 144] on textarea "It is the cracks in foundation. I do not have an engineer, that is why I had to…" at bounding box center [455, 150] width 537 height 53
click at [530, 147] on textarea "It is the cracks in foundation. I do not have an engineer, that is why I had to…" at bounding box center [455, 150] width 537 height 53
click at [674, 131] on textarea "It is the cracks in foundation. I do not have an engineer, that is why I had to…" at bounding box center [455, 150] width 537 height 53
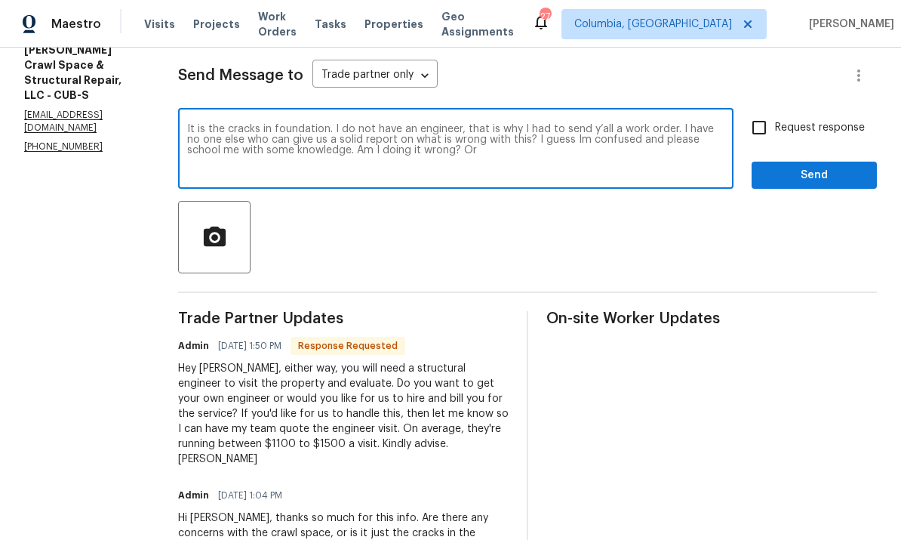
click at [672, 144] on textarea "It is the cracks in foundation. I do not have an engineer, that is why I had to…" at bounding box center [455, 150] width 537 height 53
click at [518, 158] on textarea "It is the cracks in foundation. I do not have an engineer, that is why I had to…" at bounding box center [455, 150] width 537 height 53
type textarea "It is the cracks in foundation. I do not have an engineer, that is why I had to…"
click at [817, 174] on span "Send" at bounding box center [814, 175] width 101 height 19
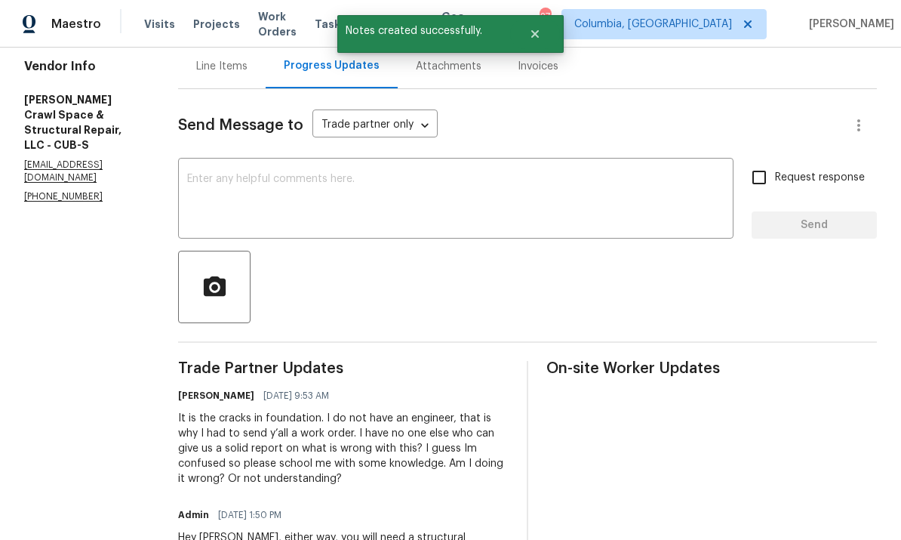
scroll to position [140, 0]
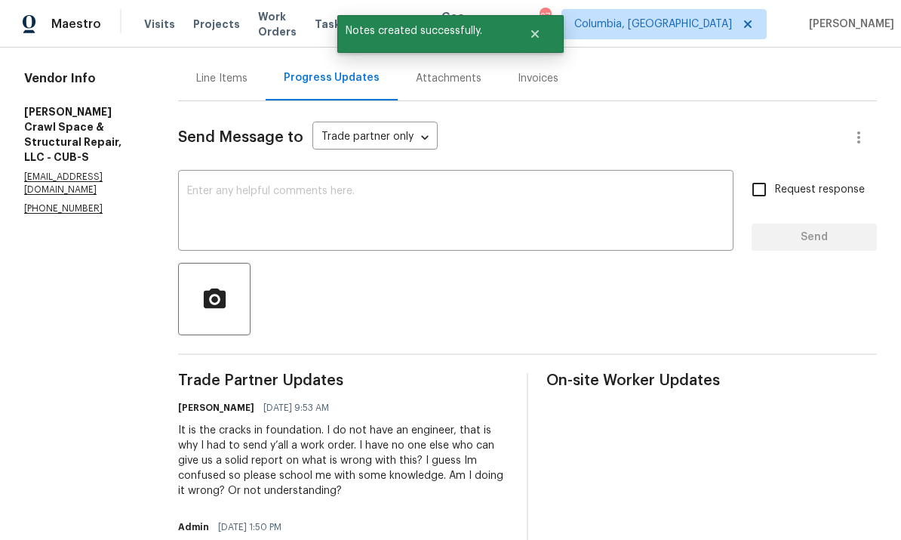
click at [540, 202] on textarea at bounding box center [455, 212] width 537 height 53
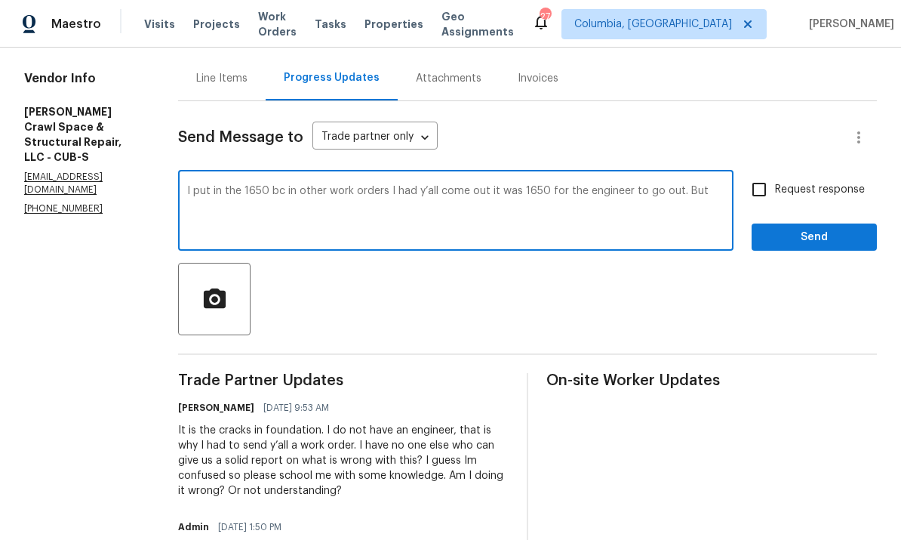
click at [706, 183] on div "I put in the 1650 bc in other work orders I had y’all come out it was 1650 for …" at bounding box center [455, 212] width 555 height 77
type textarea "I put in the 1650 bc in other work orders I had y’all come out it was 1650 for …"
